Goal: Check status

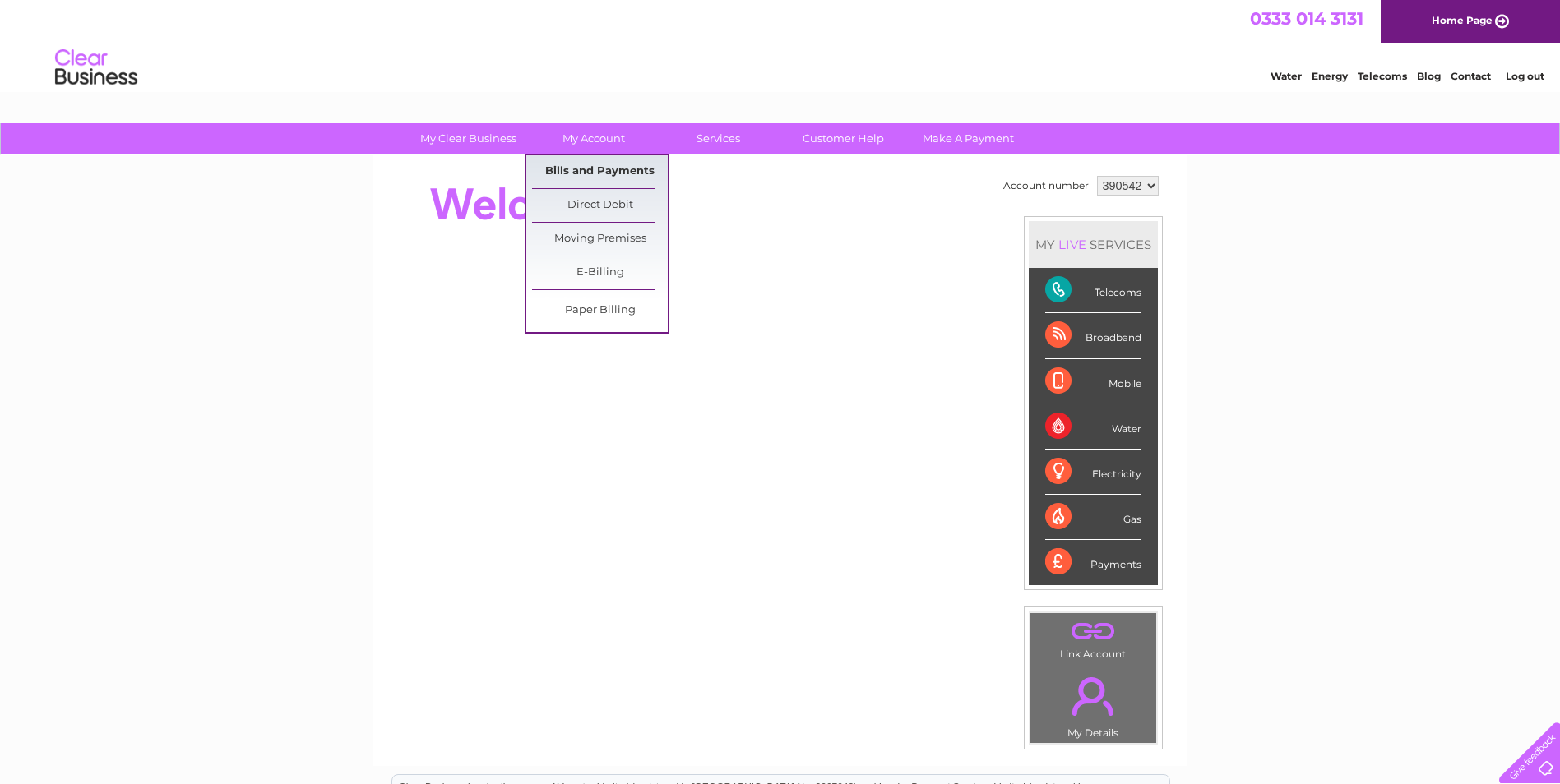
click at [585, 169] on link "Bills and Payments" at bounding box center [599, 171] width 135 height 33
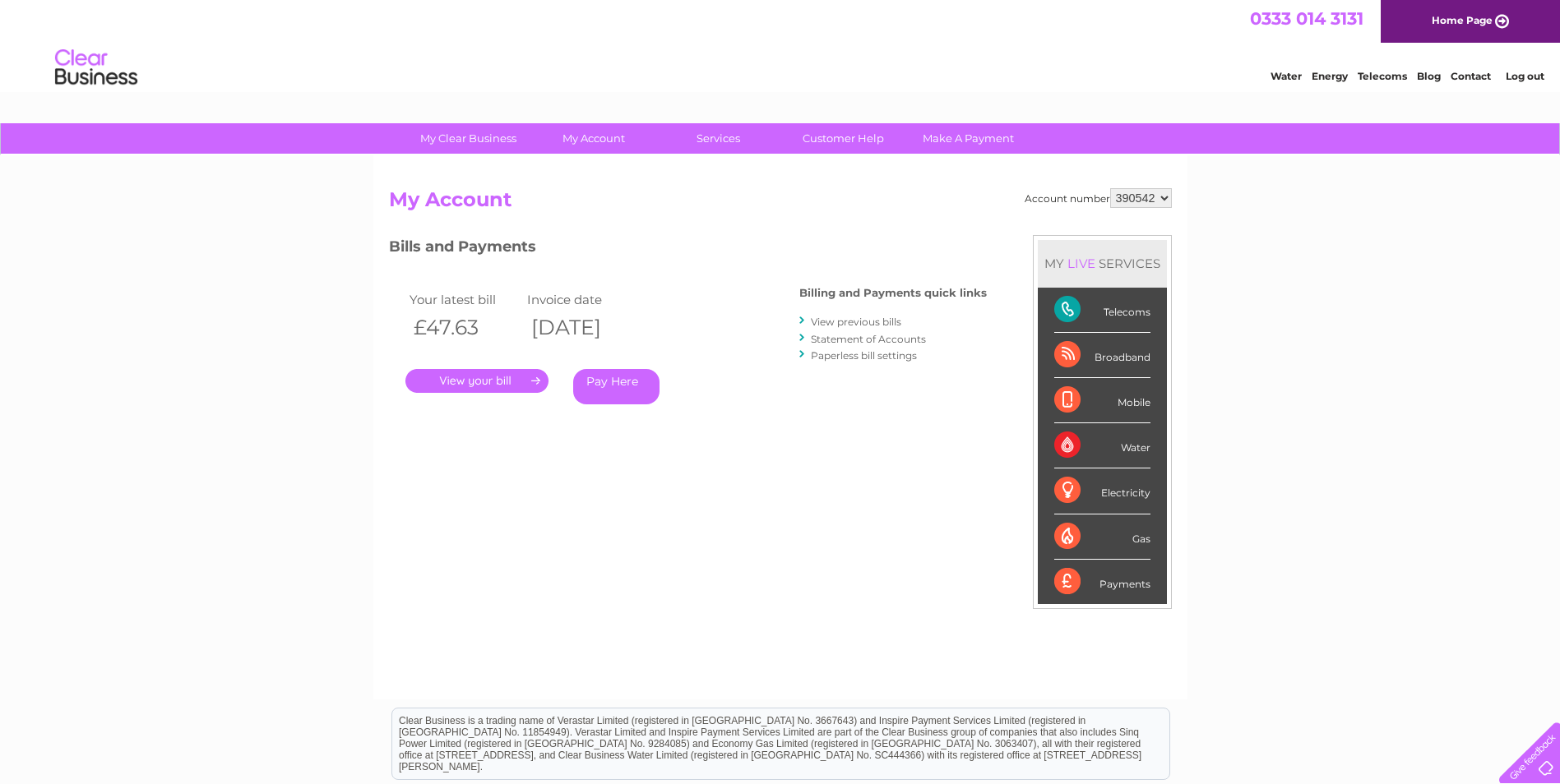
click at [494, 382] on link "." at bounding box center [476, 381] width 143 height 24
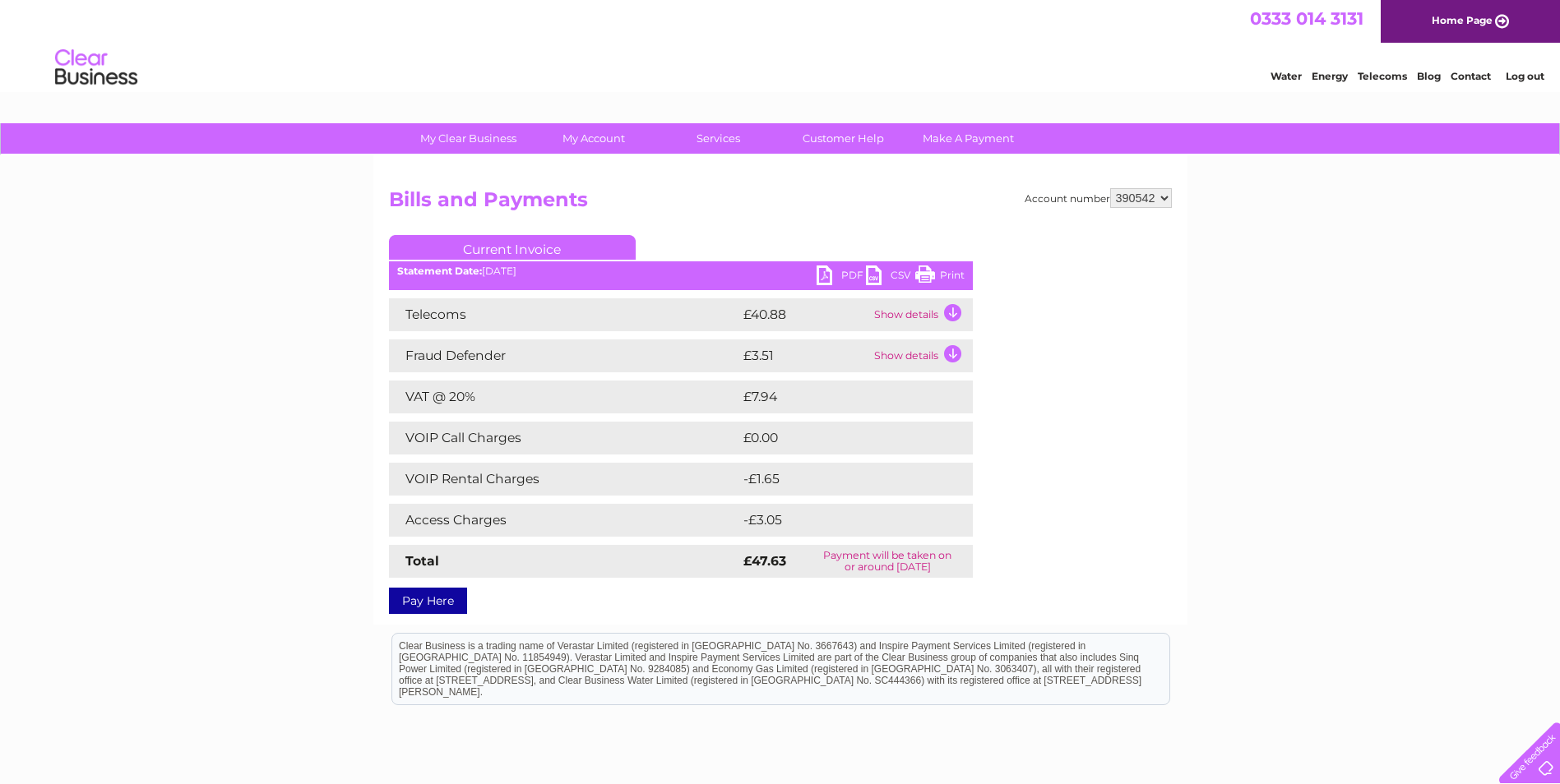
click at [947, 312] on td "Show details" at bounding box center [921, 314] width 103 height 33
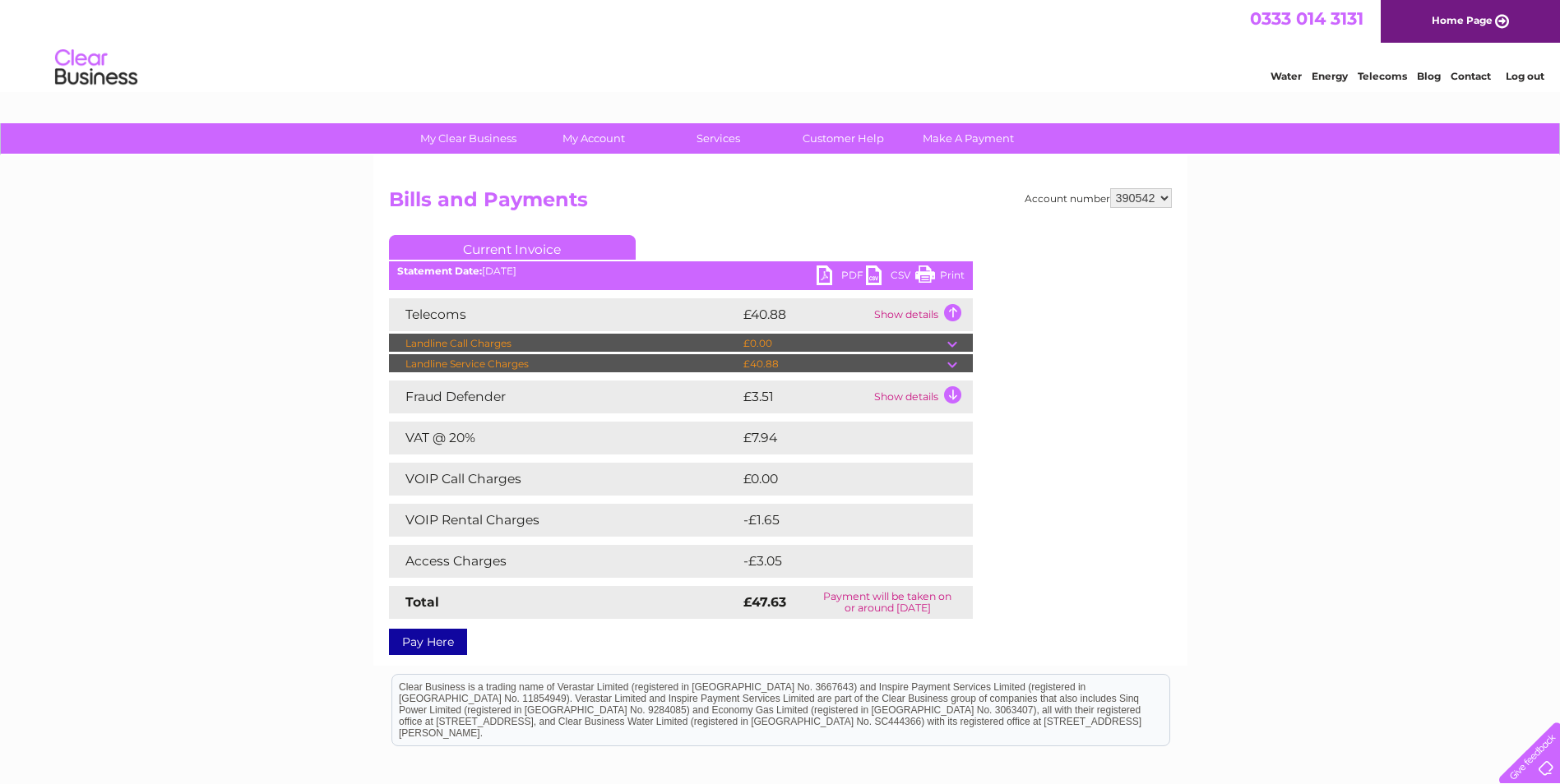
click at [949, 366] on td at bounding box center [960, 364] width 26 height 20
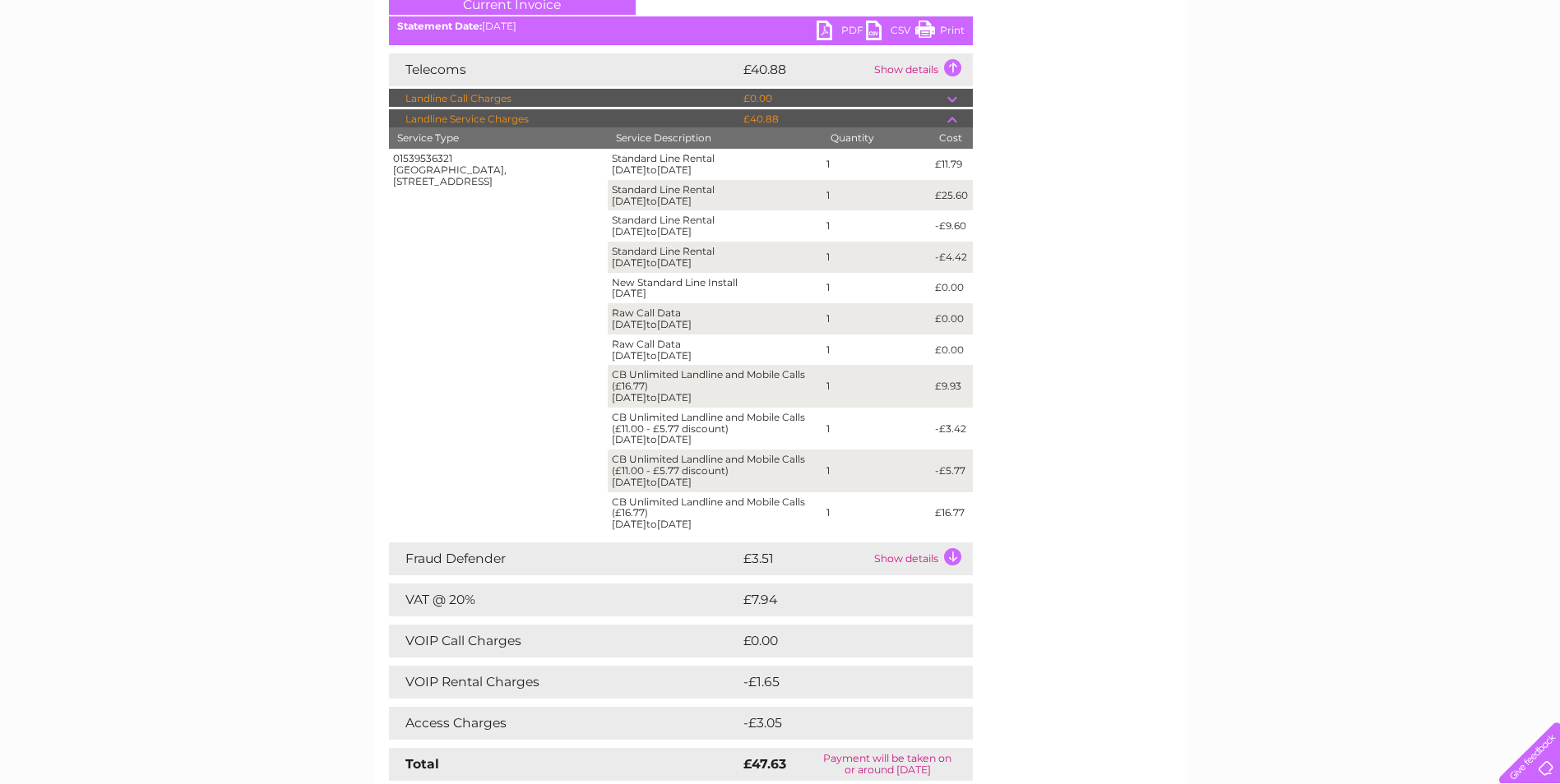
scroll to position [329, 0]
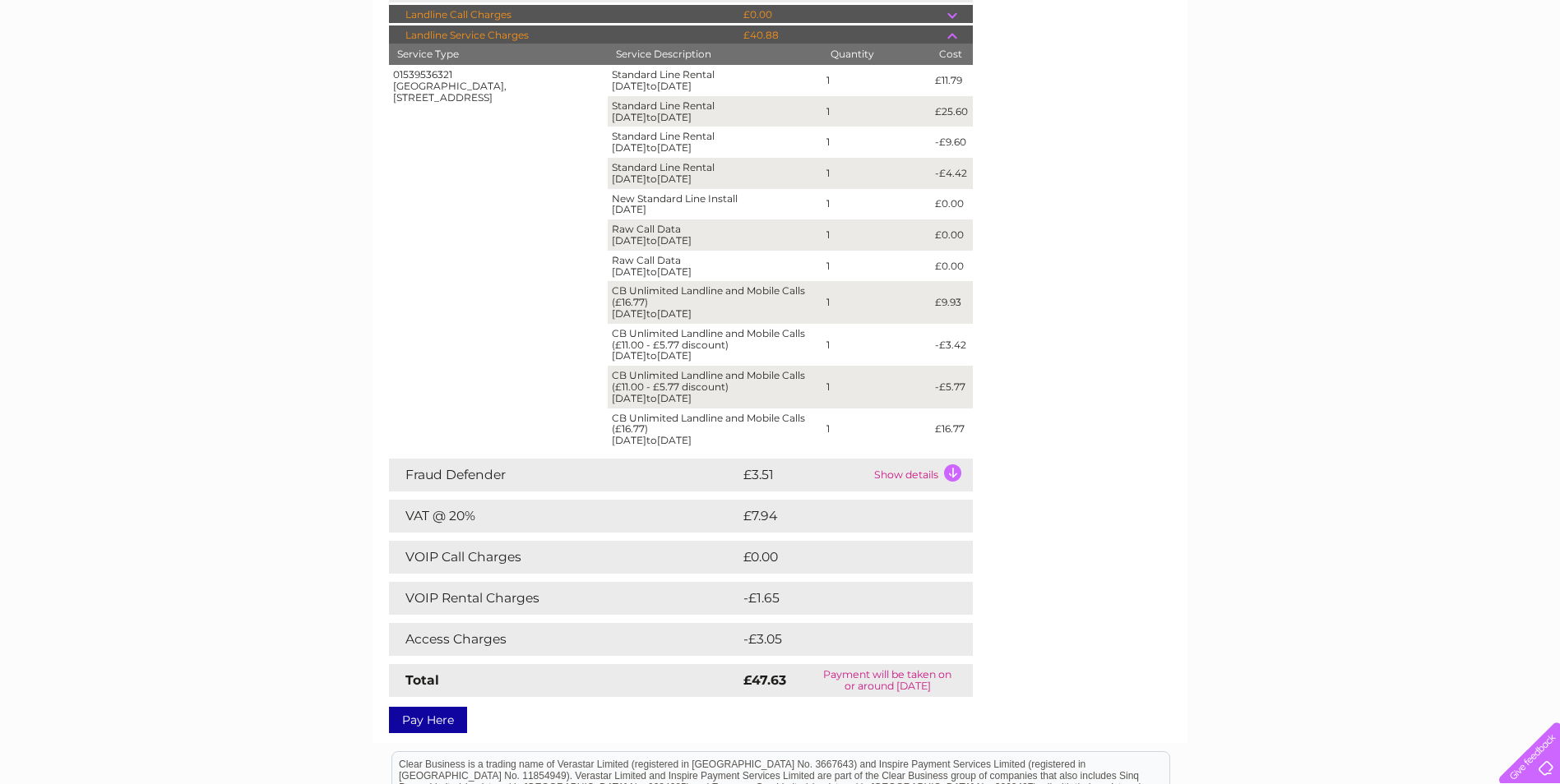
click at [949, 473] on td "Show details" at bounding box center [921, 474] width 103 height 33
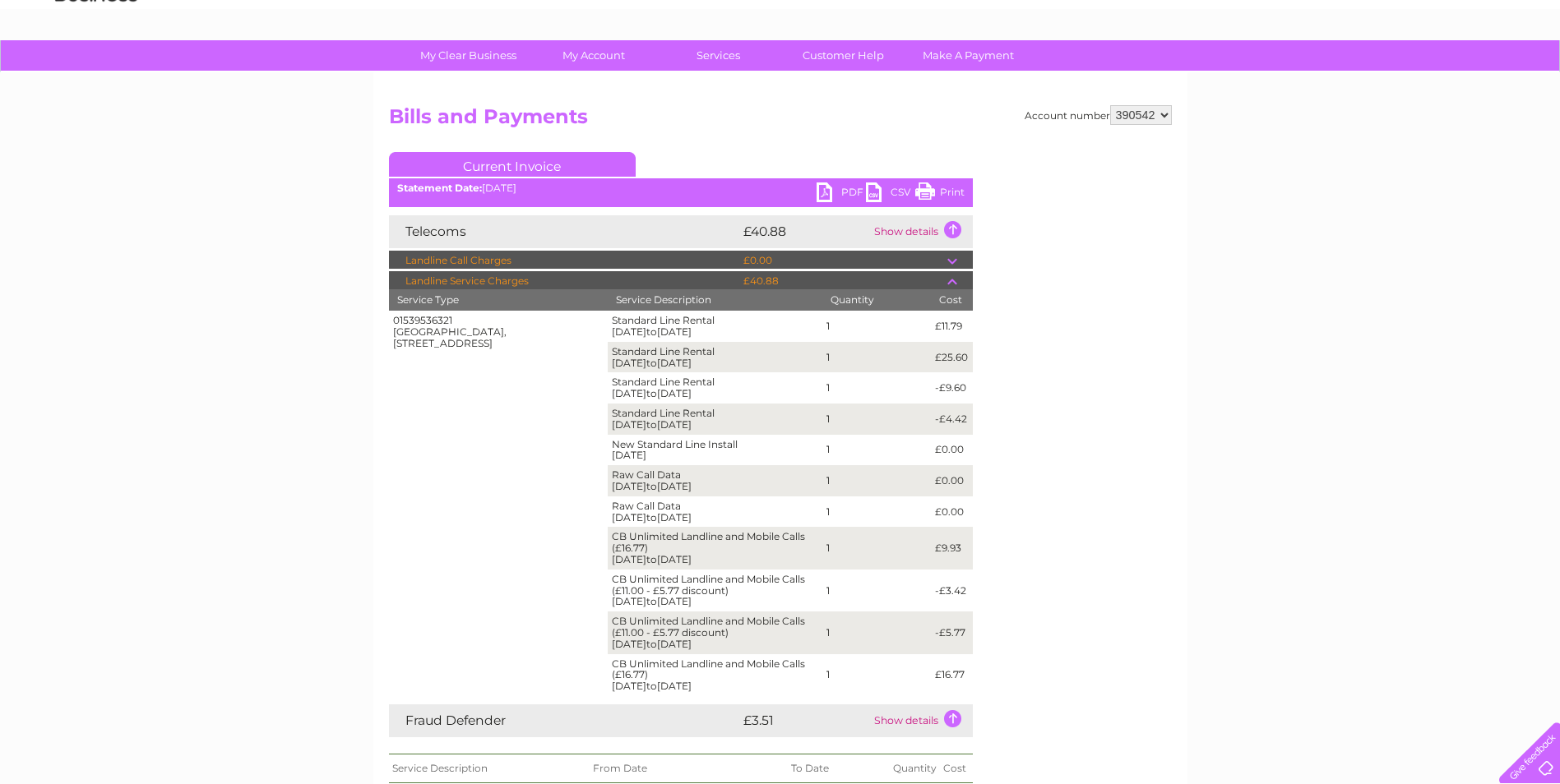
scroll to position [82, 0]
